Goal: Information Seeking & Learning: Check status

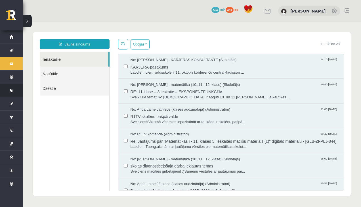
click at [10, 96] on link "Mācību resursi" at bounding box center [11, 90] width 23 height 13
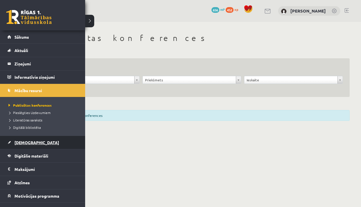
click at [14, 142] on link "[DEMOGRAPHIC_DATA]" at bounding box center [42, 142] width 71 height 13
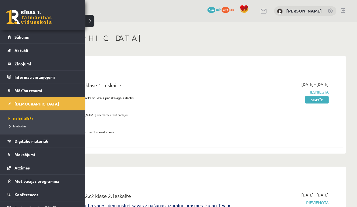
click at [93, 22] on div "0 Dāvanas 656 mP 452 xp [PERSON_NAME]" at bounding box center [190, 11] width 334 height 22
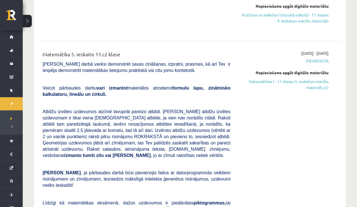
scroll to position [795, 0]
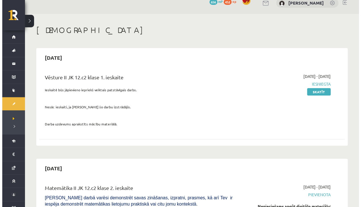
scroll to position [0, 0]
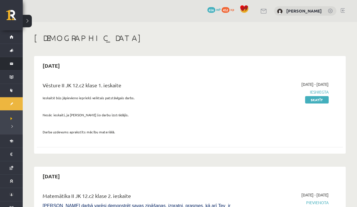
click at [7, 65] on link "Ziņojumi 0" at bounding box center [11, 63] width 23 height 13
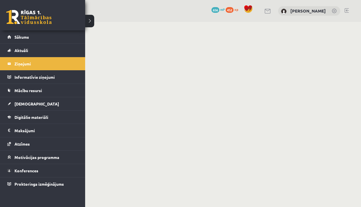
click at [90, 22] on iframe at bounding box center [192, 113] width 338 height 183
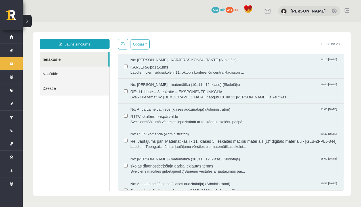
click at [52, 73] on link "Nosūtītie" at bounding box center [75, 73] width 70 height 14
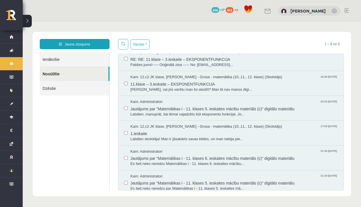
scroll to position [8, 0]
click at [283, 87] on span "[PERSON_NAME], vai jūs varētu man šo atsūtīt? Man tā nav manos digi..." at bounding box center [235, 89] width 208 height 5
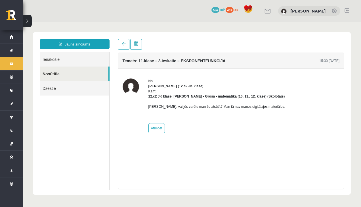
scroll to position [0, 0]
click at [149, 105] on p "[PERSON_NAME], vai jūs varētu man šo atsūtīt? Man tā nav manos digitālajos mate…" at bounding box center [216, 106] width 137 height 5
click at [136, 101] on div at bounding box center [131, 105] width 16 height 55
click at [123, 46] on link at bounding box center [123, 44] width 11 height 11
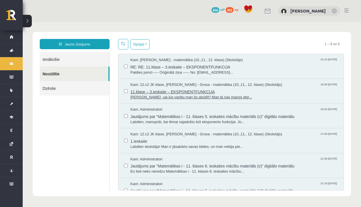
click at [270, 95] on span "[PERSON_NAME], vai jūs varētu man šo atsūtīt? Man tā nav manos digi..." at bounding box center [235, 96] width 208 height 5
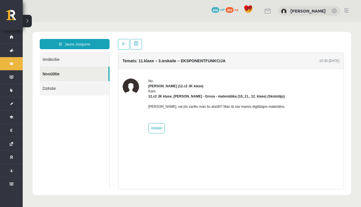
click at [126, 59] on h4 "Temats: 11.klase – 3.ieskaite – EKSPONENTFUNKCIJA" at bounding box center [174, 60] width 103 height 5
click at [129, 62] on h4 "Temats: 11.klase – 3.ieskaite – EKSPONENTFUNKCIJA" at bounding box center [174, 60] width 103 height 5
drag, startPoint x: 137, startPoint y: 60, endPoint x: 226, endPoint y: 60, distance: 89.1
click at [226, 60] on div "Temats: 11.klase – 3.ieskaite – EKSPONENTFUNKCIJA 15:30 [DATE]" at bounding box center [231, 61] width 226 height 16
copy h4 "11.klase – 3.ieskaite – EKSPONENTFUNKCIJA"
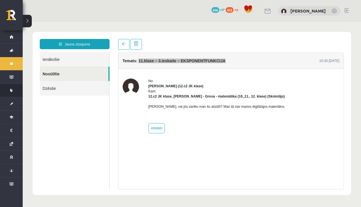
click at [8, 91] on link "Mācību resursi" at bounding box center [11, 90] width 23 height 13
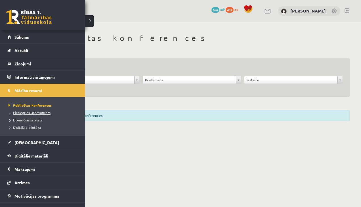
click at [13, 113] on span "Pieslēgties Uzdevumiem" at bounding box center [28, 112] width 43 height 5
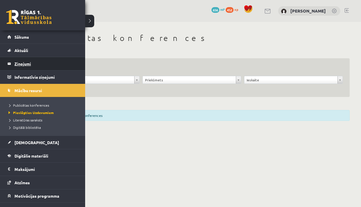
click at [15, 65] on legend "Ziņojumi 0" at bounding box center [46, 63] width 64 height 13
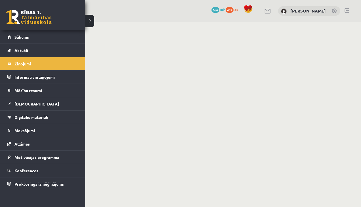
click at [93, 23] on iframe at bounding box center [192, 113] width 338 height 183
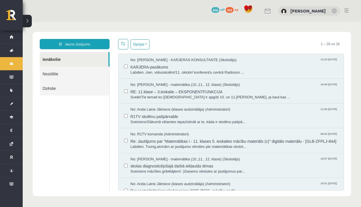
click at [47, 78] on link "Nosūtītie" at bounding box center [75, 73] width 70 height 14
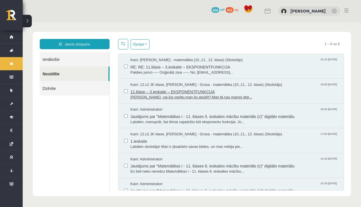
click at [141, 98] on span "[PERSON_NAME], vai jūs varētu man šo atsūtīt? Man tā nav manos digi..." at bounding box center [235, 96] width 208 height 5
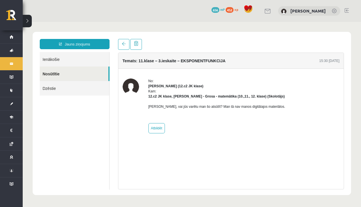
click at [152, 107] on p "[PERSON_NAME], vai jūs varētu man šo atsūtīt? Man tā nav manos digitālajos mate…" at bounding box center [216, 106] width 137 height 5
click at [150, 106] on p "[PERSON_NAME], vai jūs varētu man šo atsūtīt? Man tā nav manos digitālajos mate…" at bounding box center [216, 106] width 137 height 5
drag, startPoint x: 146, startPoint y: 107, endPoint x: 283, endPoint y: 107, distance: 136.8
click at [283, 107] on div "No: [PERSON_NAME] (12.c2 JK klase) Kam: 12.c2 JK klase, [PERSON_NAME] - Grosa -…" at bounding box center [231, 105] width 217 height 55
copy p "[PERSON_NAME], vai jūs varētu man šo atsūtīt? Man tā nav manos digitālajos mate…"
